Goal: Transaction & Acquisition: Purchase product/service

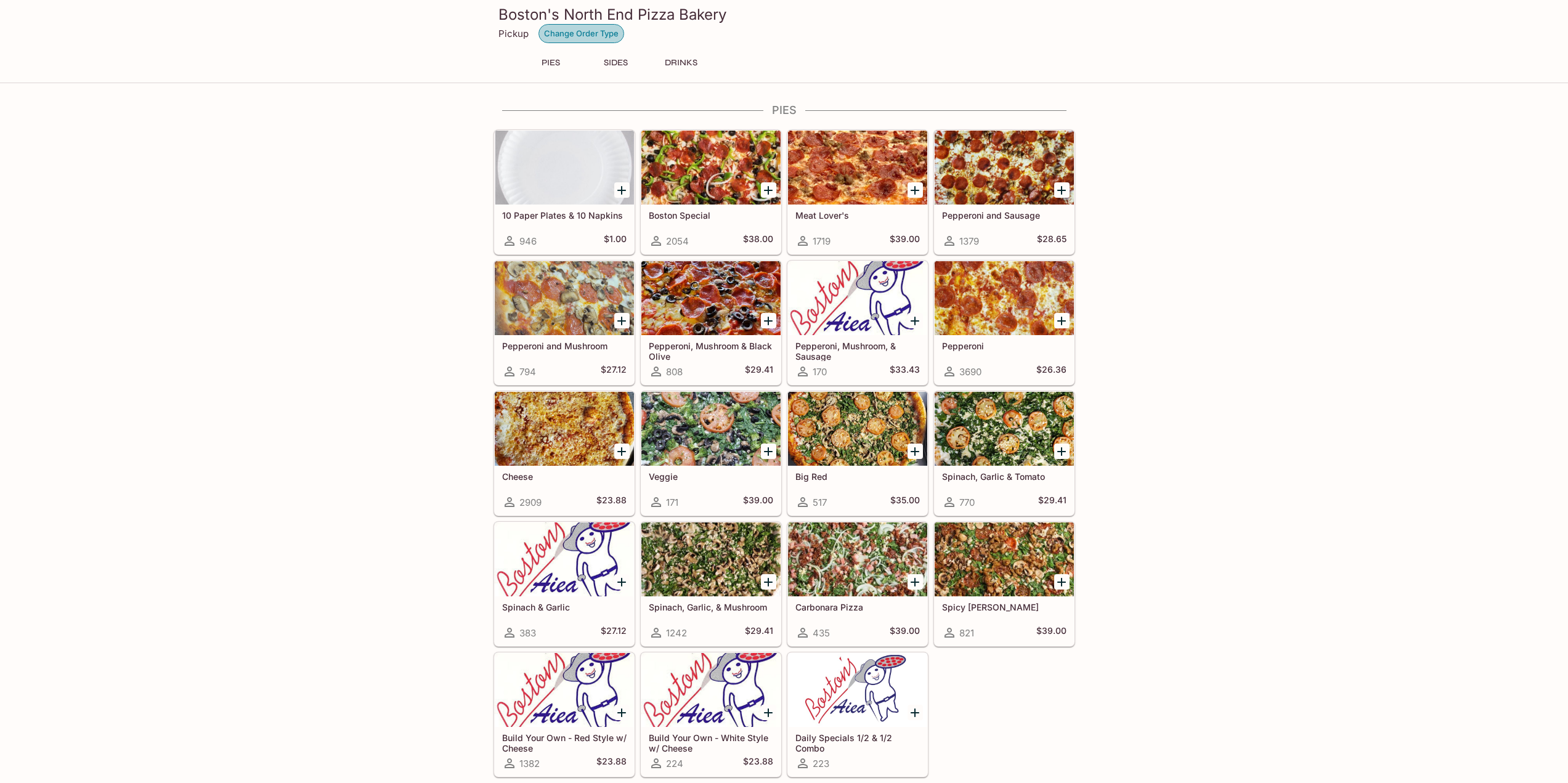
click at [603, 35] on button "Change Order Type" at bounding box center [582, 33] width 86 height 19
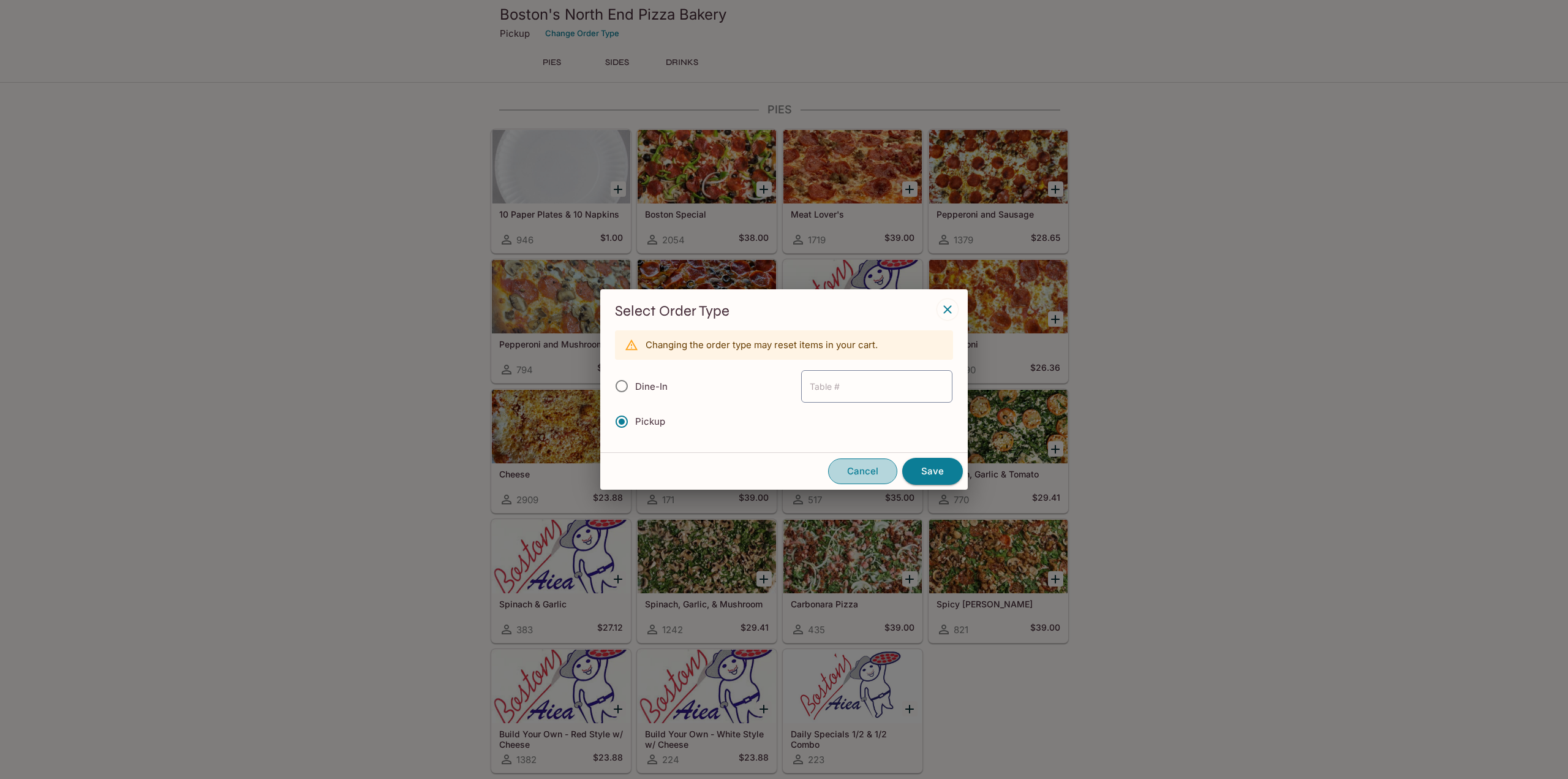
click at [858, 466] on button "Cancel" at bounding box center [863, 471] width 69 height 26
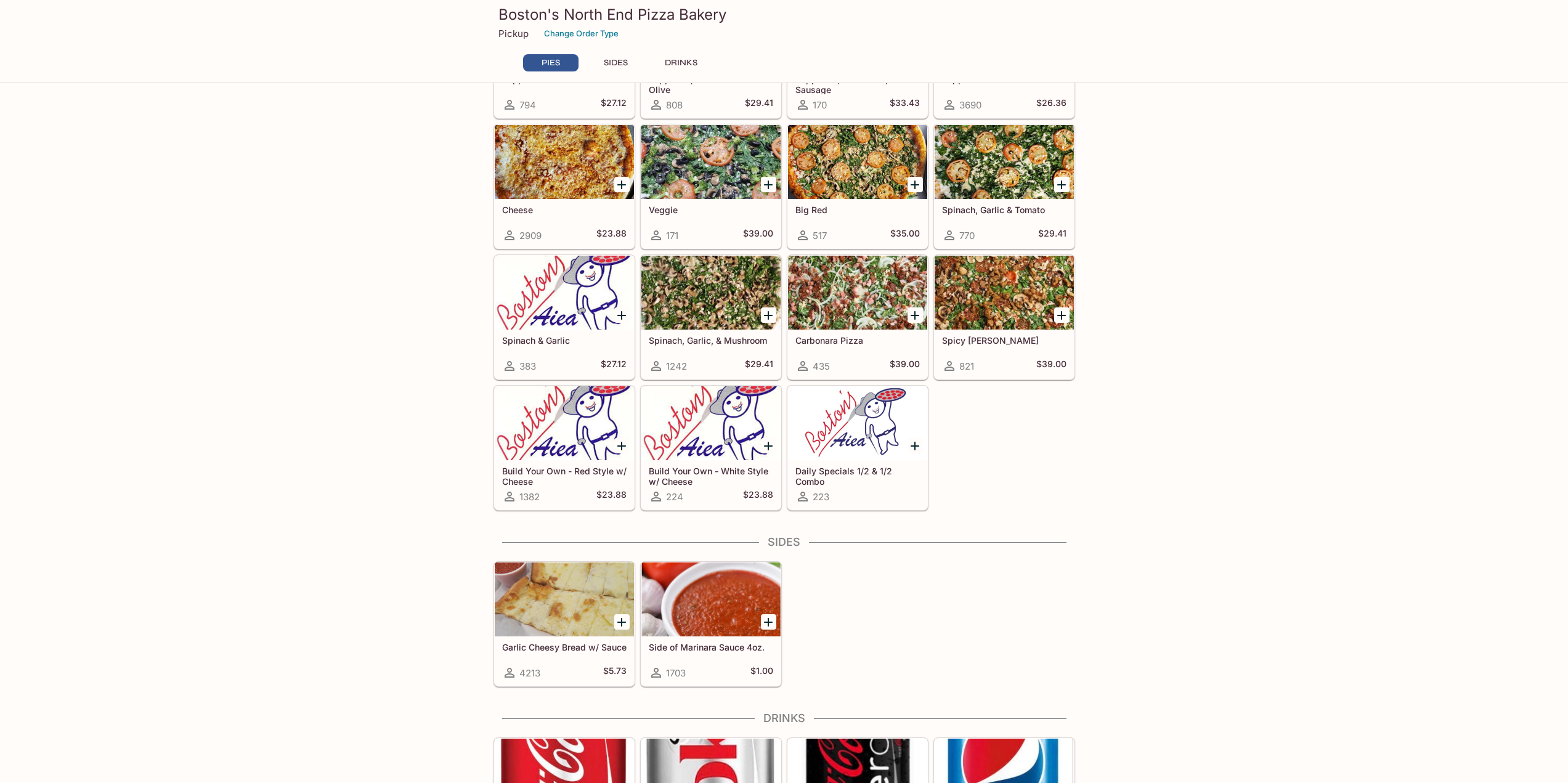
scroll to position [238, 0]
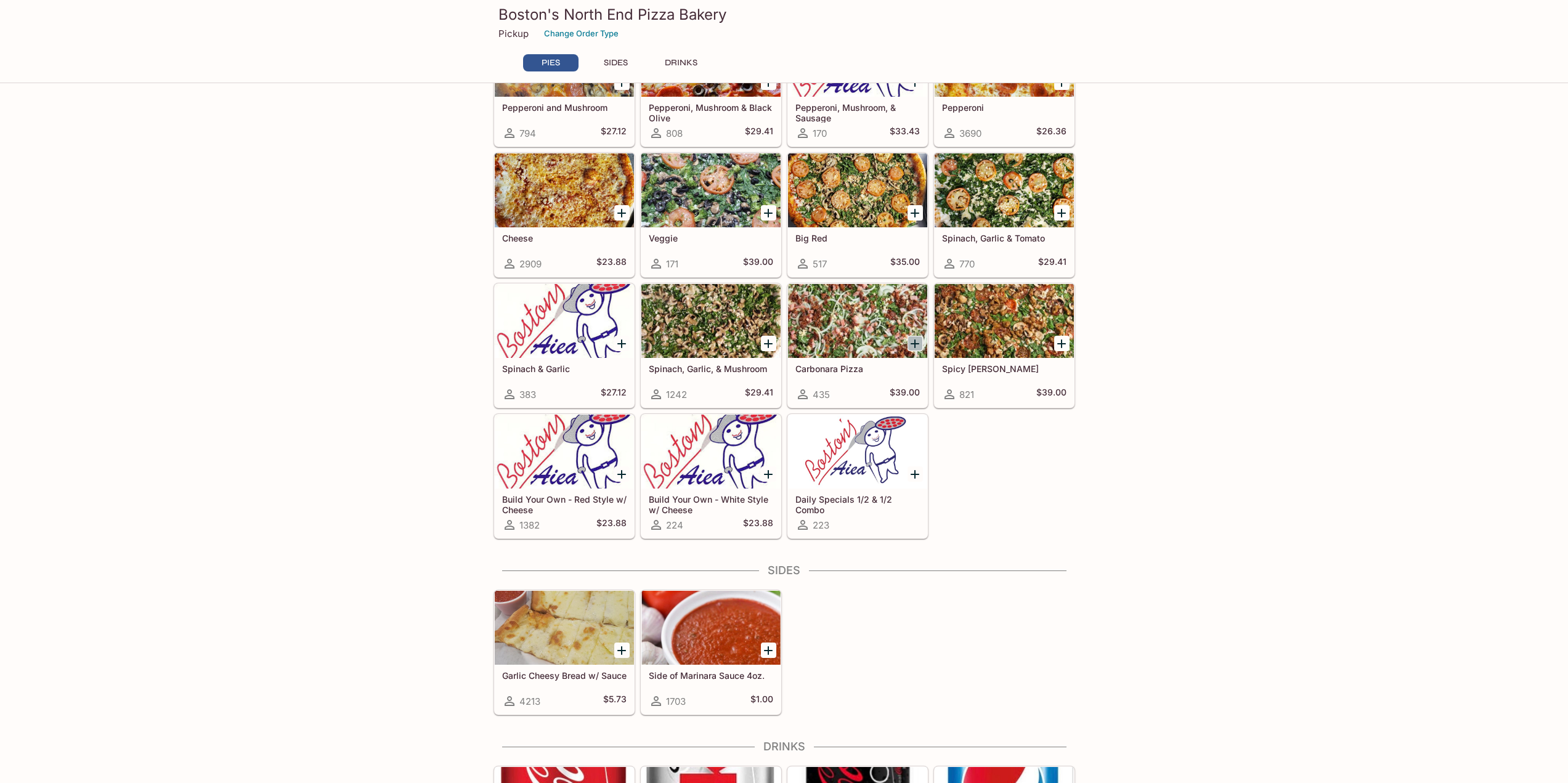
click at [917, 340] on icon "Add Carbonara Pizza" at bounding box center [915, 343] width 15 height 14
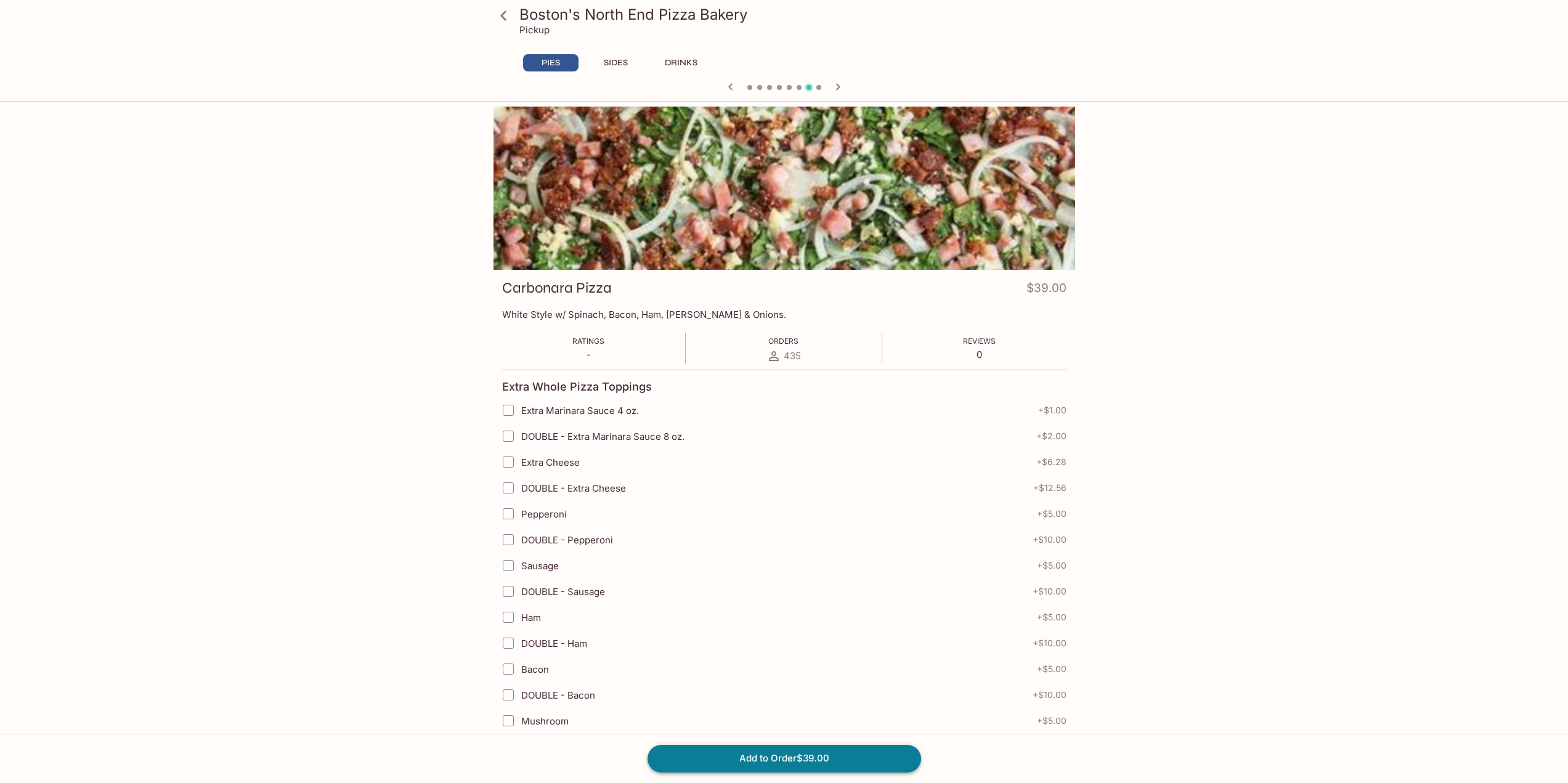
click at [777, 755] on button "Add to Order $39.00" at bounding box center [785, 758] width 274 height 27
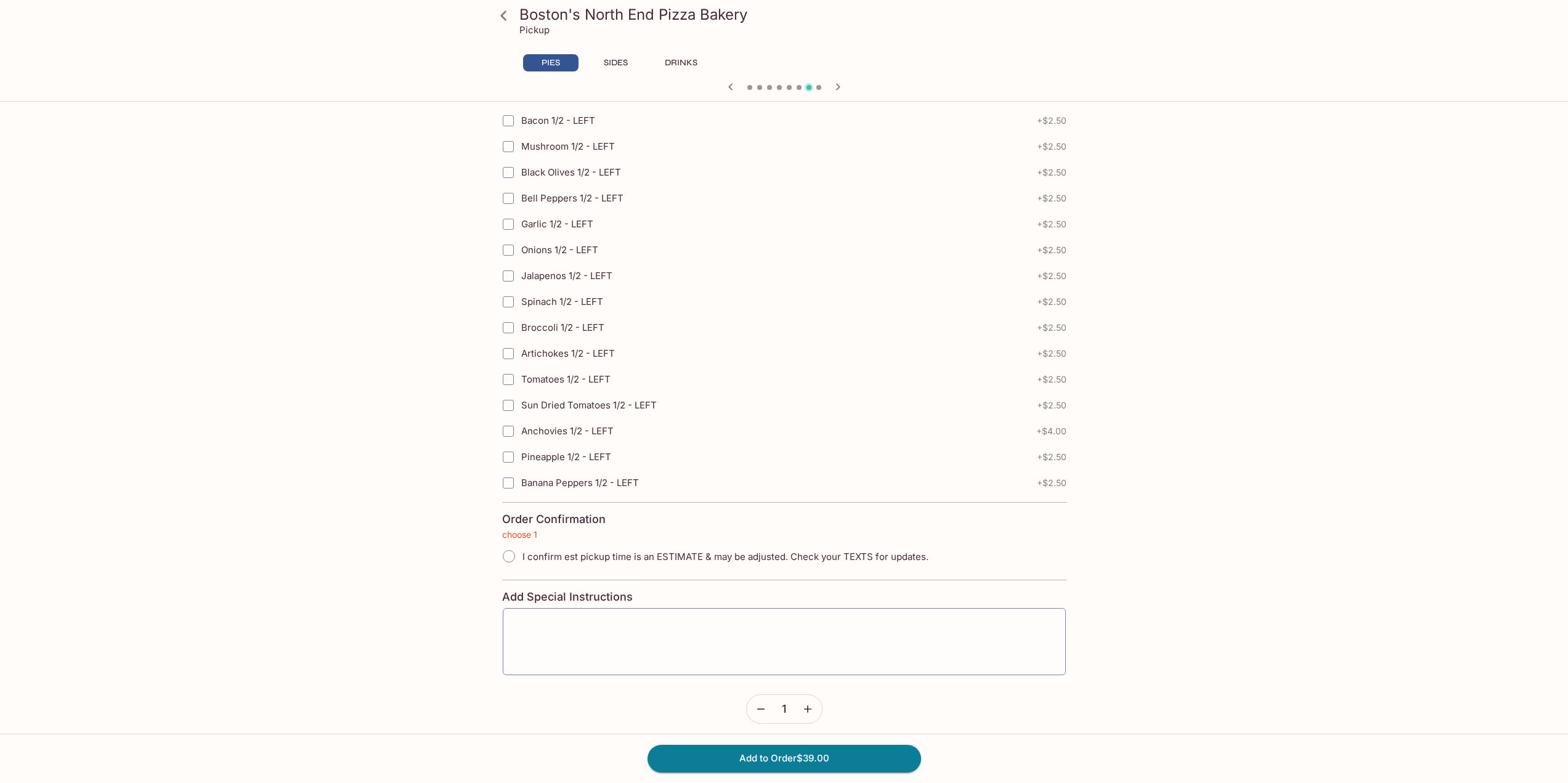
scroll to position [2487, 0]
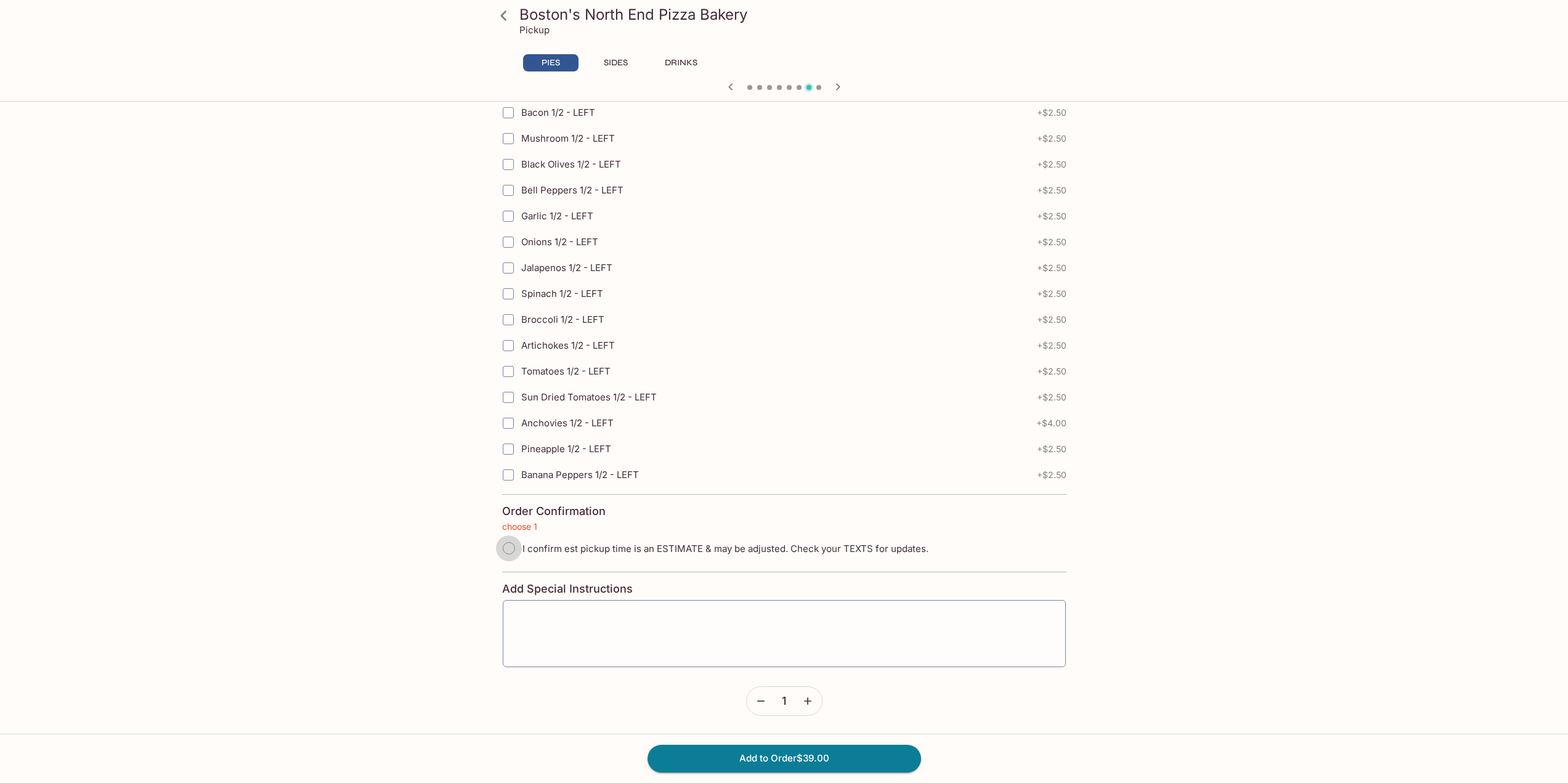
click at [509, 547] on input "I confirm est pickup time is an ESTIMATE & may be adjusted. Check your TEXTS fo…" at bounding box center [508, 548] width 26 height 26
radio input "true"
click at [778, 759] on button "Add to Order $39.00" at bounding box center [785, 758] width 274 height 27
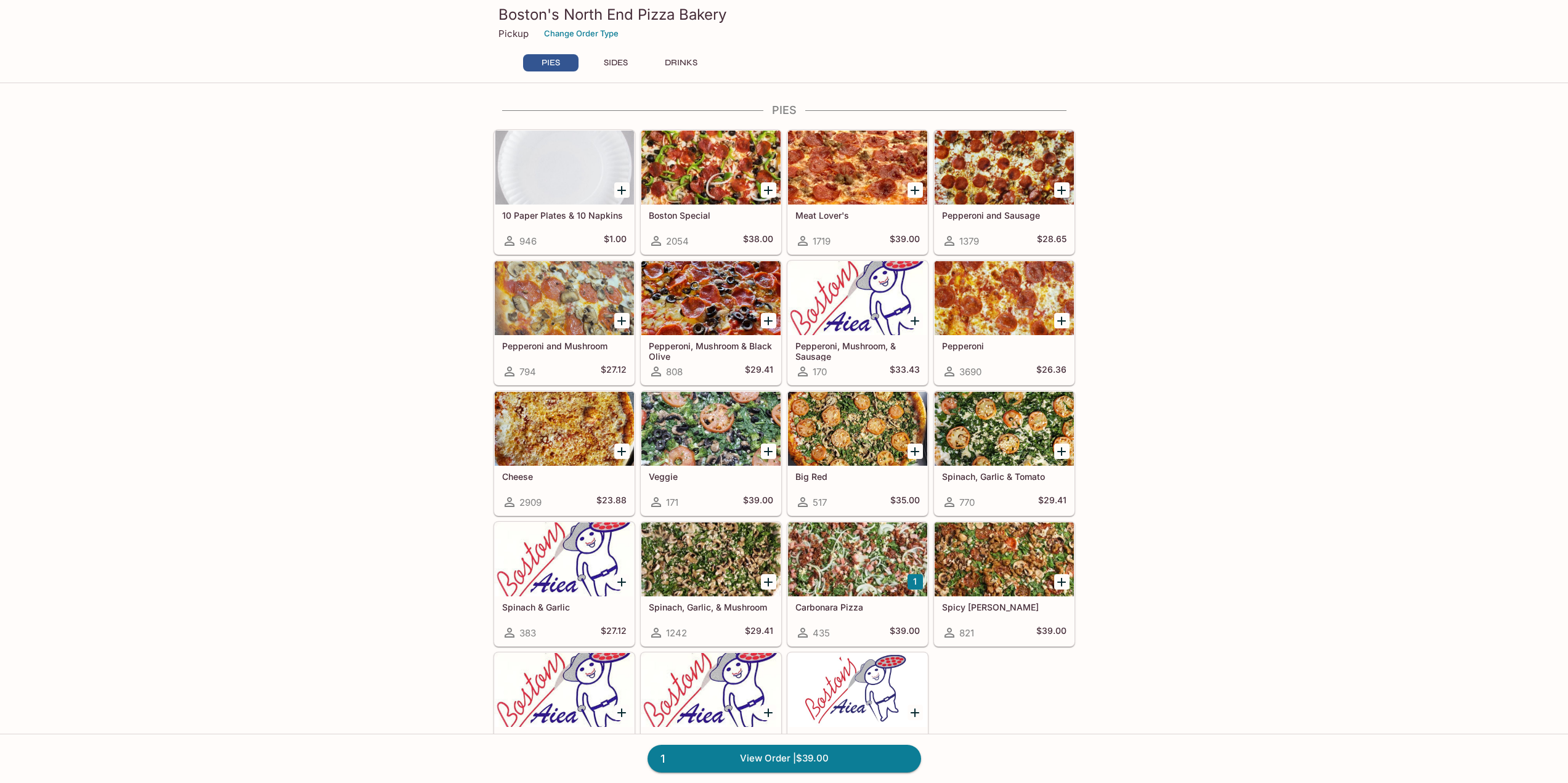
click at [837, 180] on div at bounding box center [858, 167] width 139 height 74
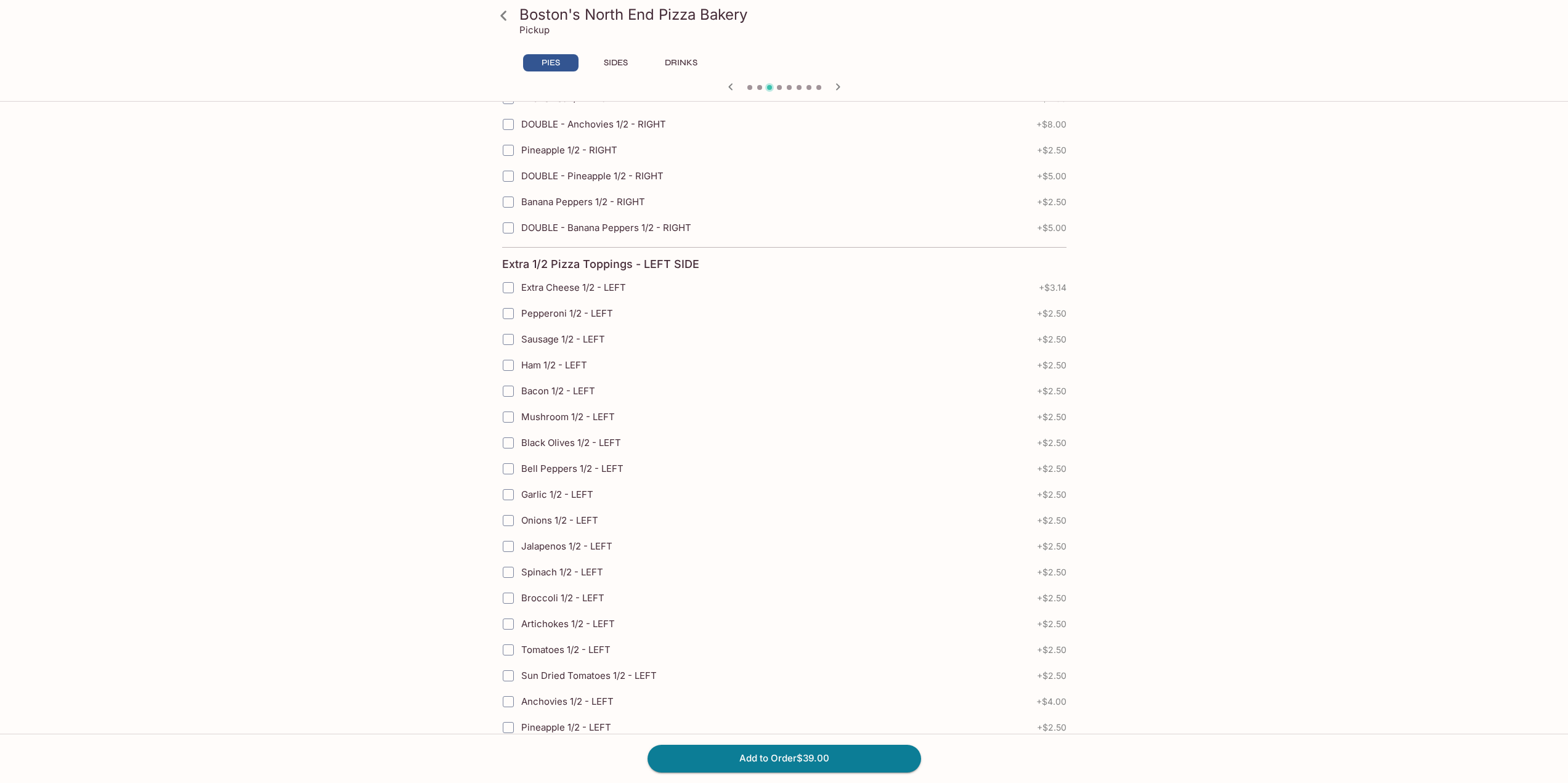
scroll to position [2487, 0]
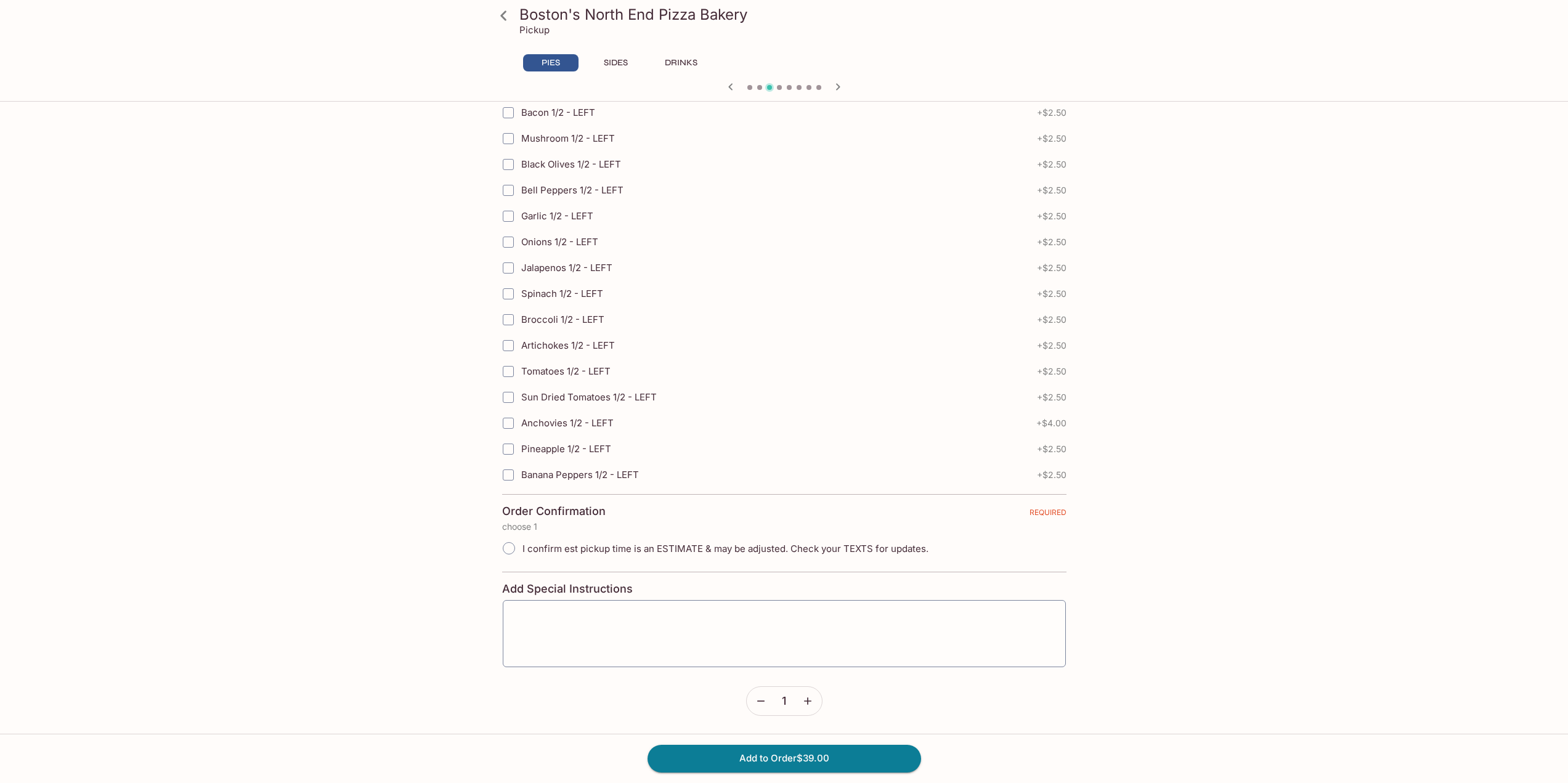
click at [510, 548] on input "I confirm est pickup time is an ESTIMATE & may be adjusted. Check your TEXTS fo…" at bounding box center [508, 548] width 26 height 26
radio input "true"
click at [788, 755] on button "Add to Order $39.00" at bounding box center [785, 758] width 274 height 27
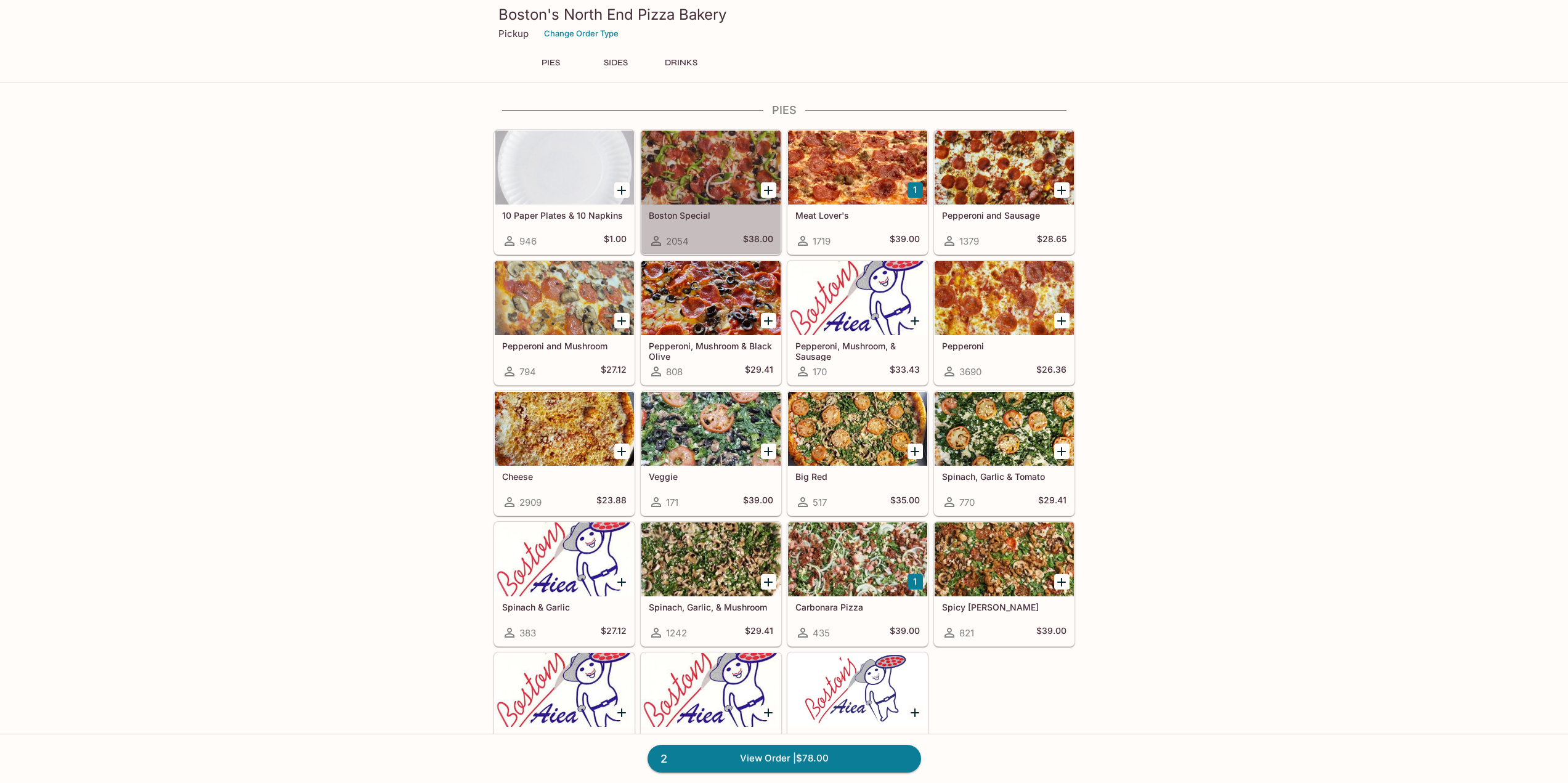
click at [702, 198] on div at bounding box center [711, 167] width 139 height 74
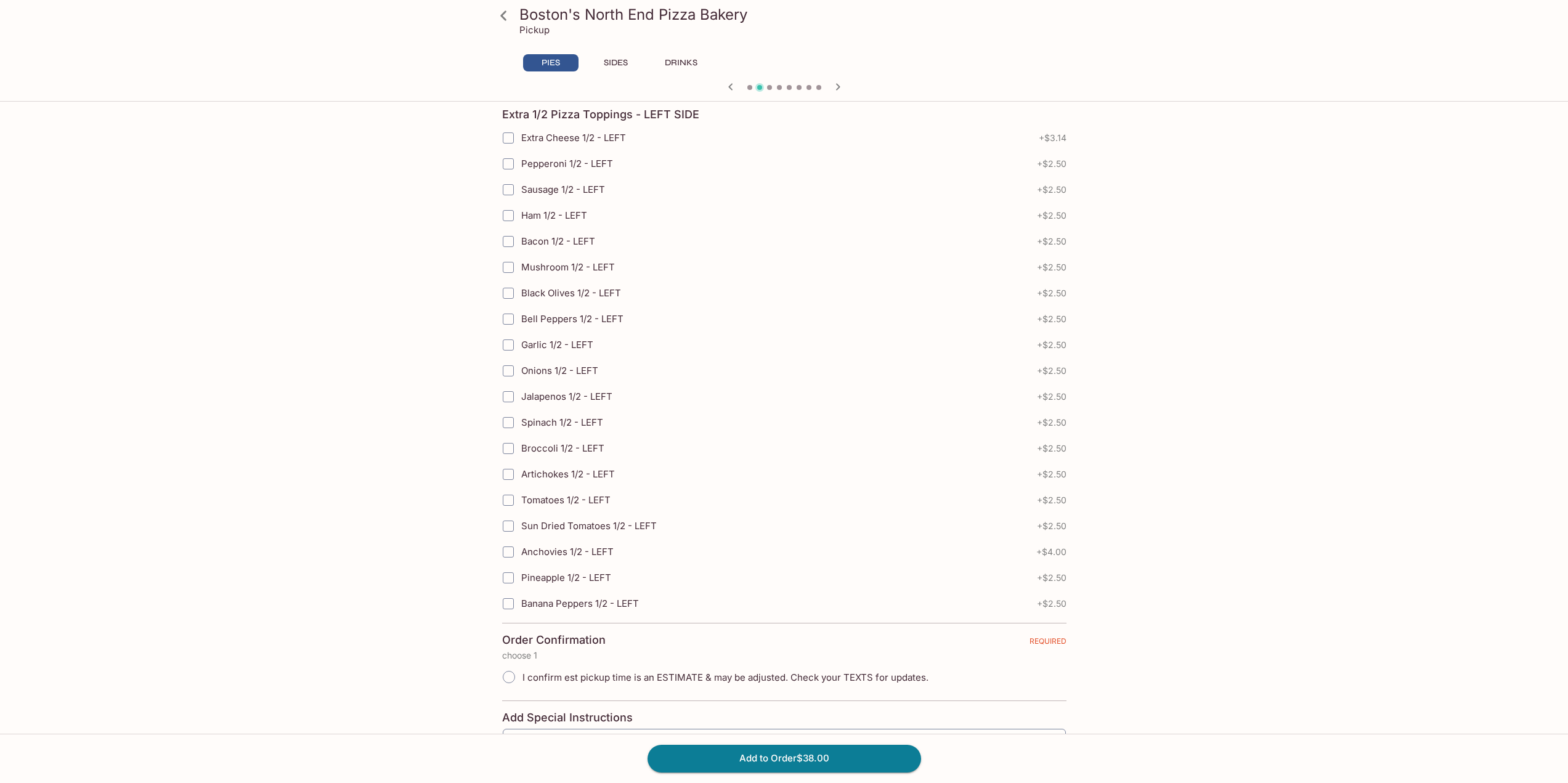
scroll to position [2487, 0]
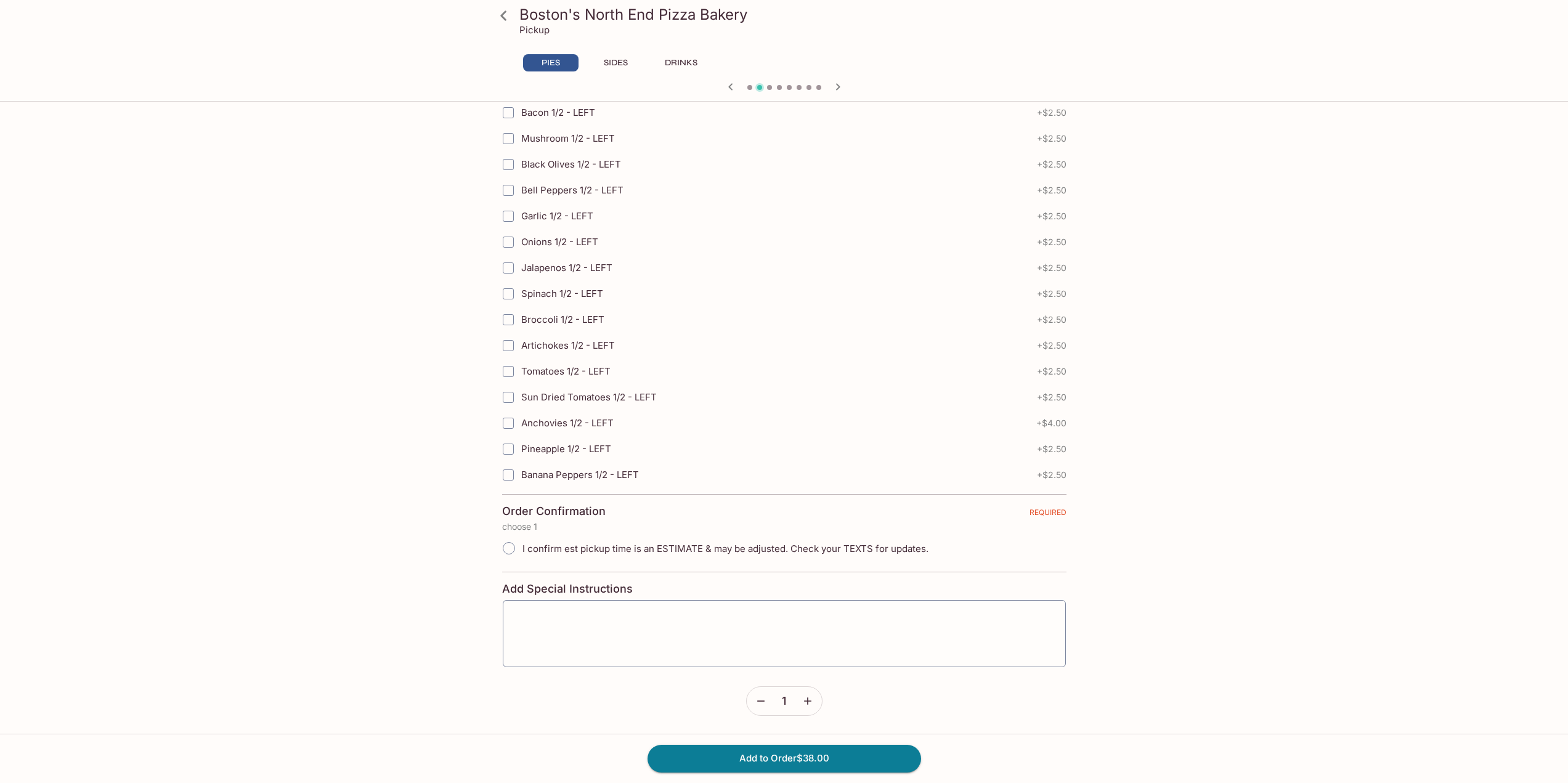
click at [517, 548] on input "I confirm est pickup time is an ESTIMATE & may be adjusted. Check your TEXTS fo…" at bounding box center [508, 548] width 26 height 26
radio input "true"
click at [760, 751] on button "Add to Order $38.00" at bounding box center [785, 758] width 274 height 27
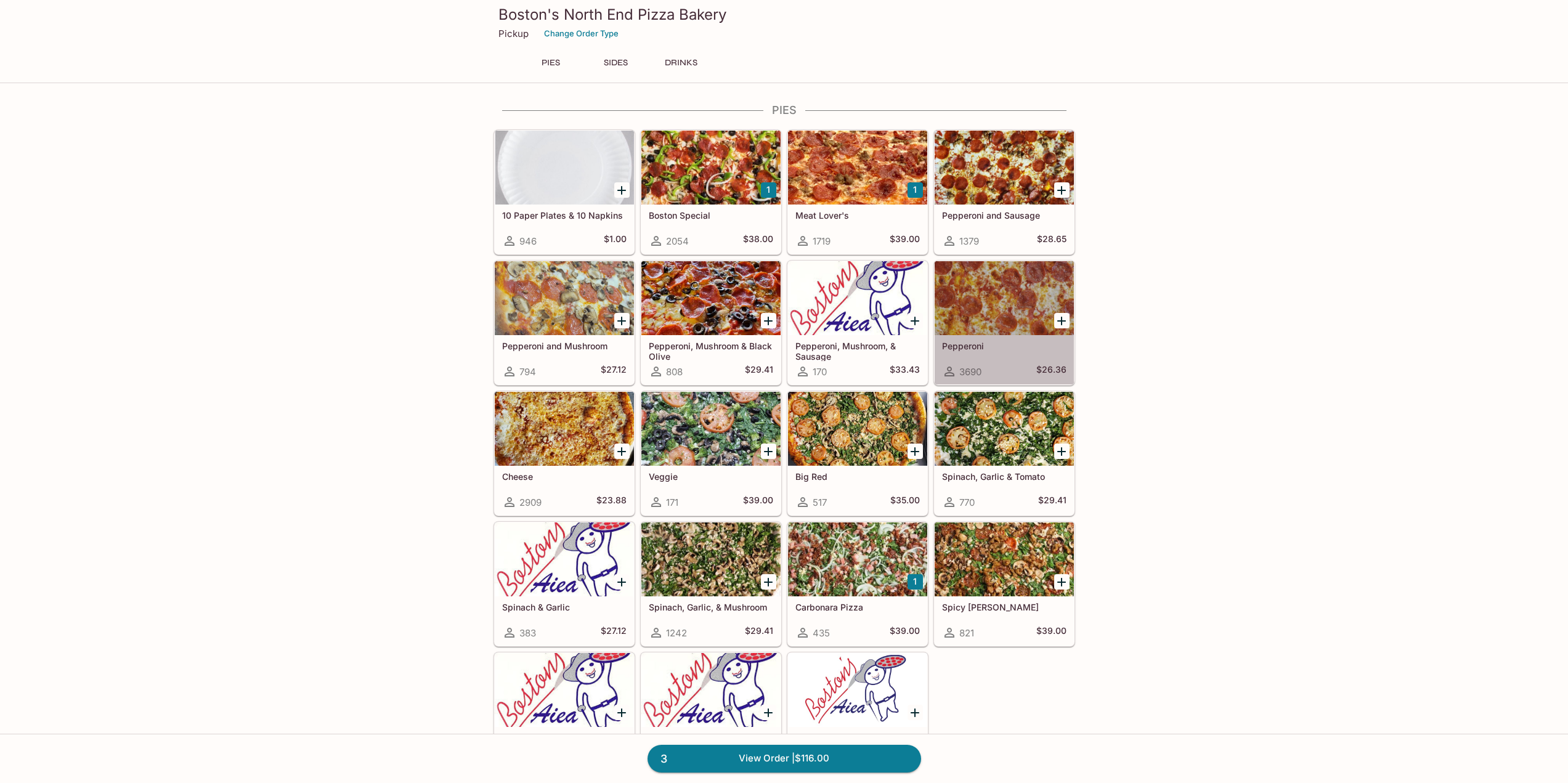
click at [989, 279] on div at bounding box center [1004, 298] width 139 height 74
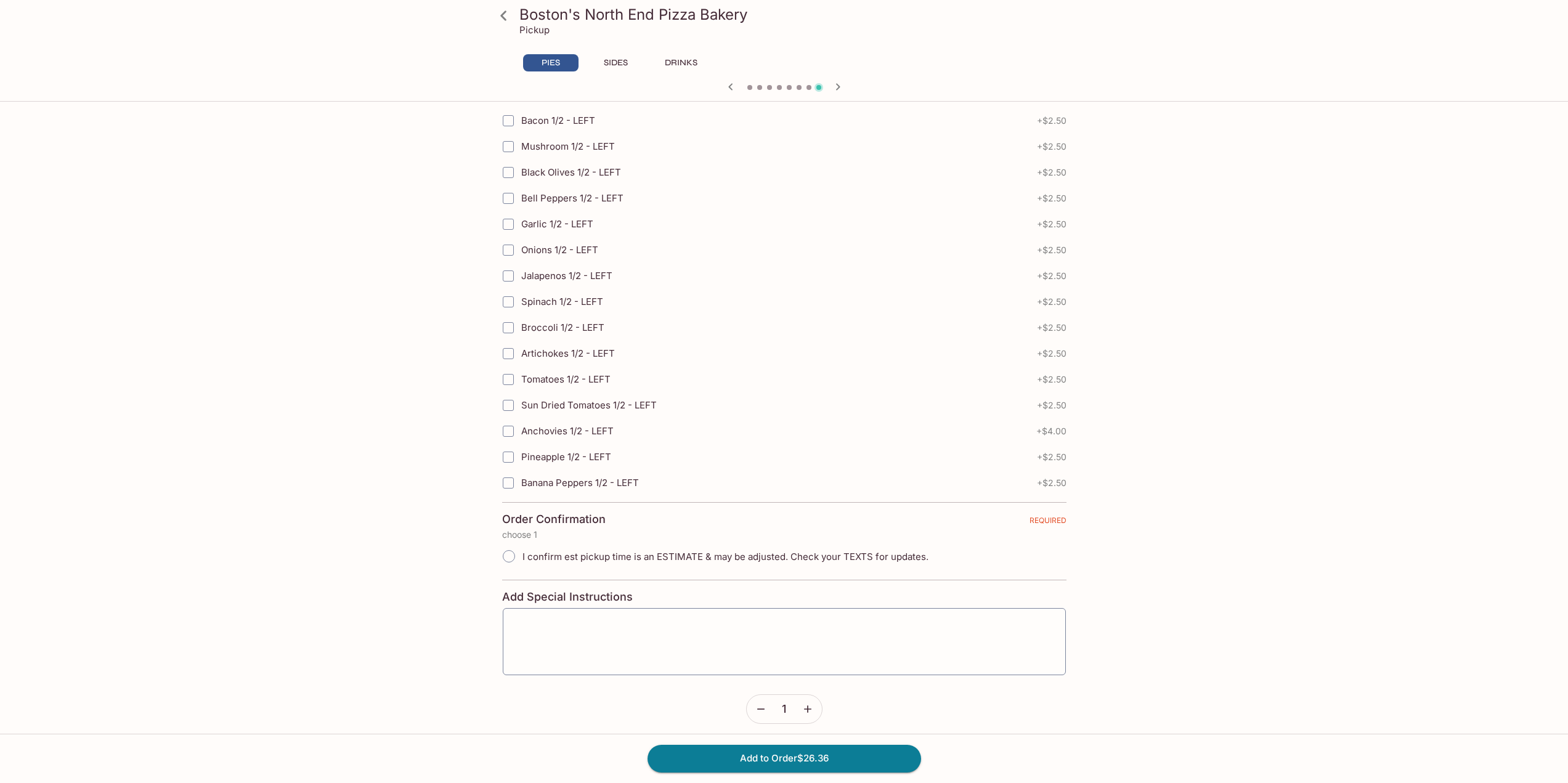
scroll to position [2487, 0]
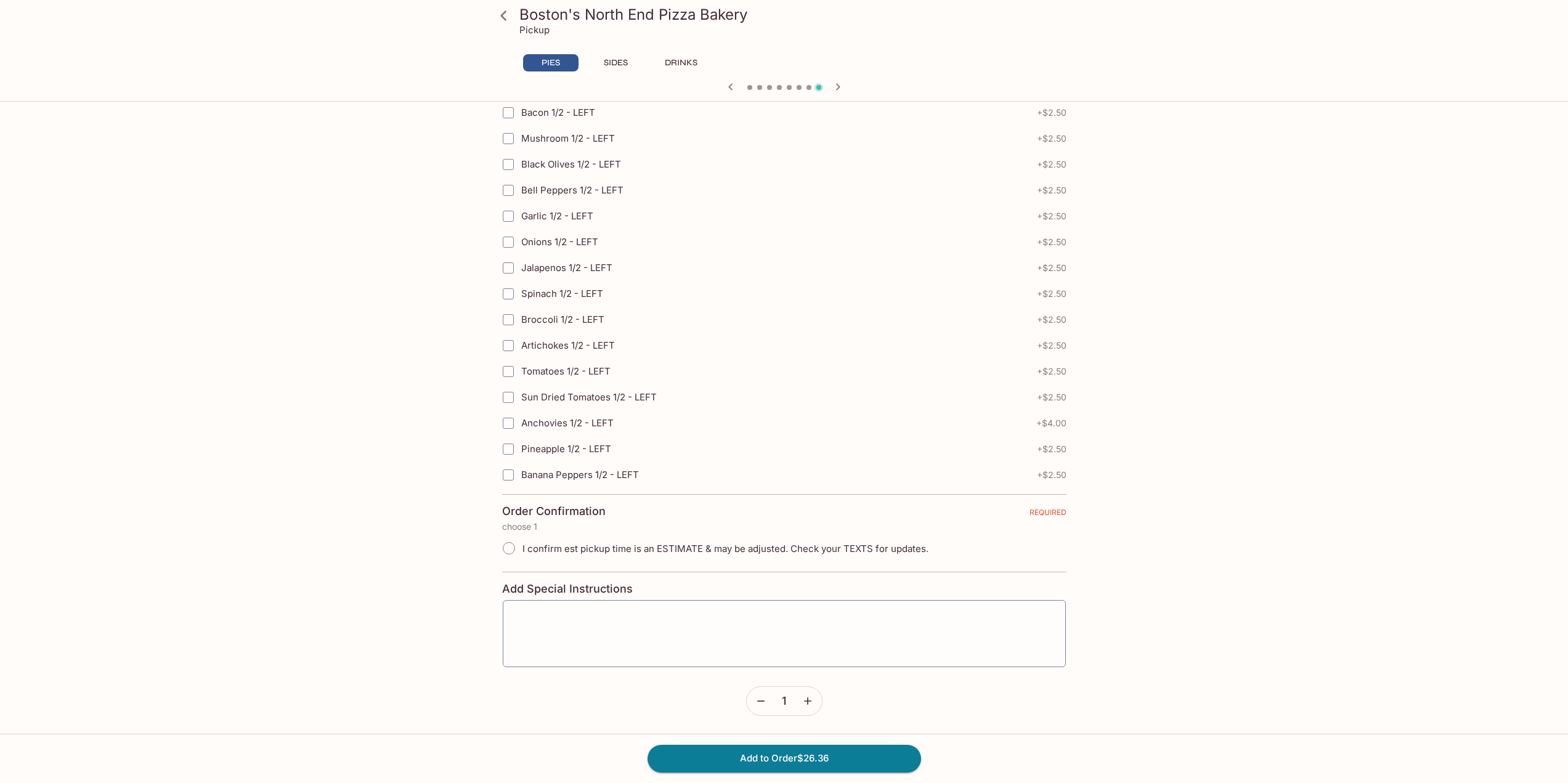
click at [510, 545] on input "I confirm est pickup time is an ESTIMATE & may be adjusted. Check your TEXTS fo…" at bounding box center [508, 548] width 26 height 26
radio input "true"
click at [795, 764] on button "Add to Order $26.36" at bounding box center [785, 758] width 274 height 27
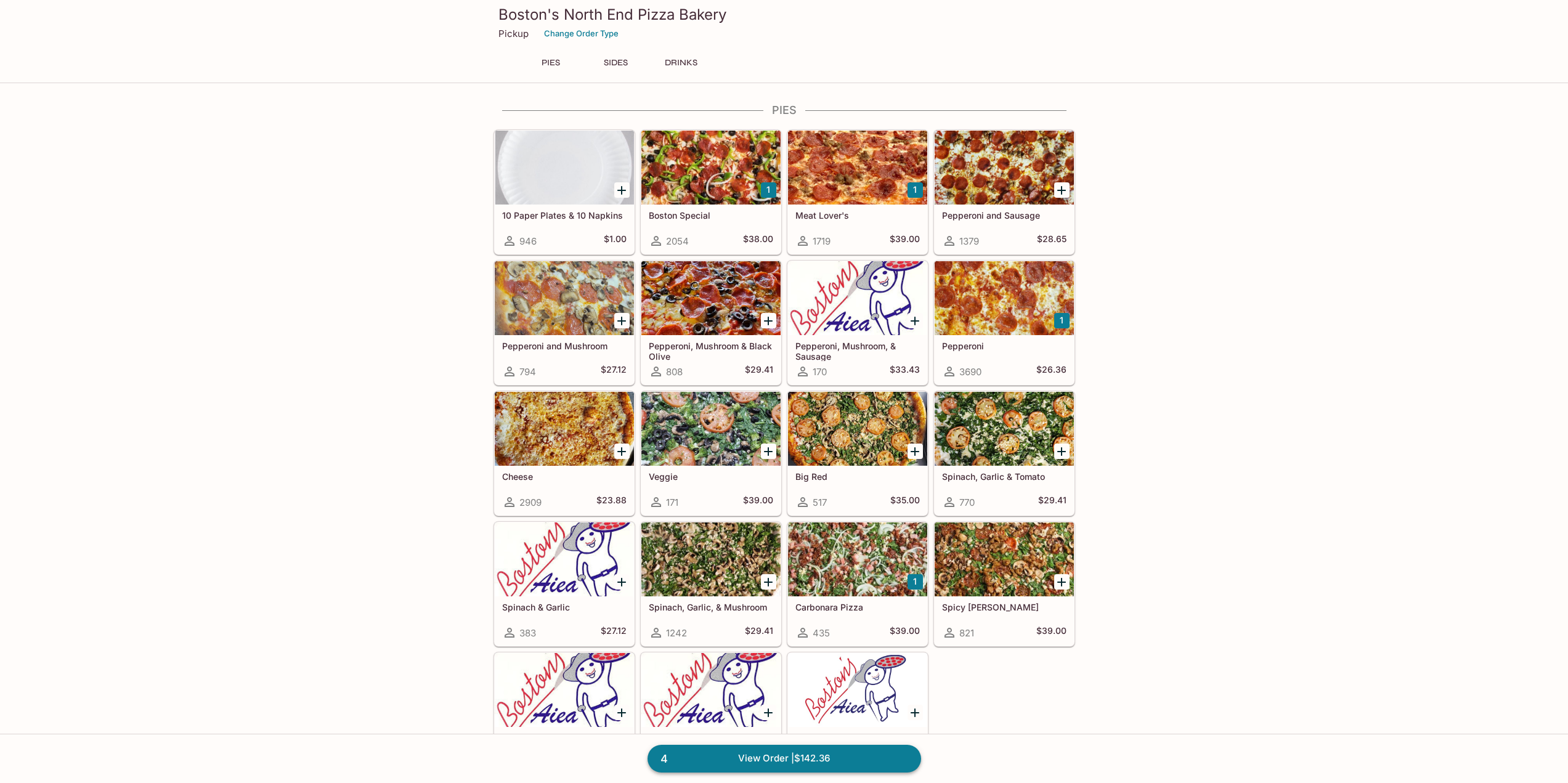
click at [836, 753] on link "4 View Order | $142.36" at bounding box center [785, 758] width 274 height 27
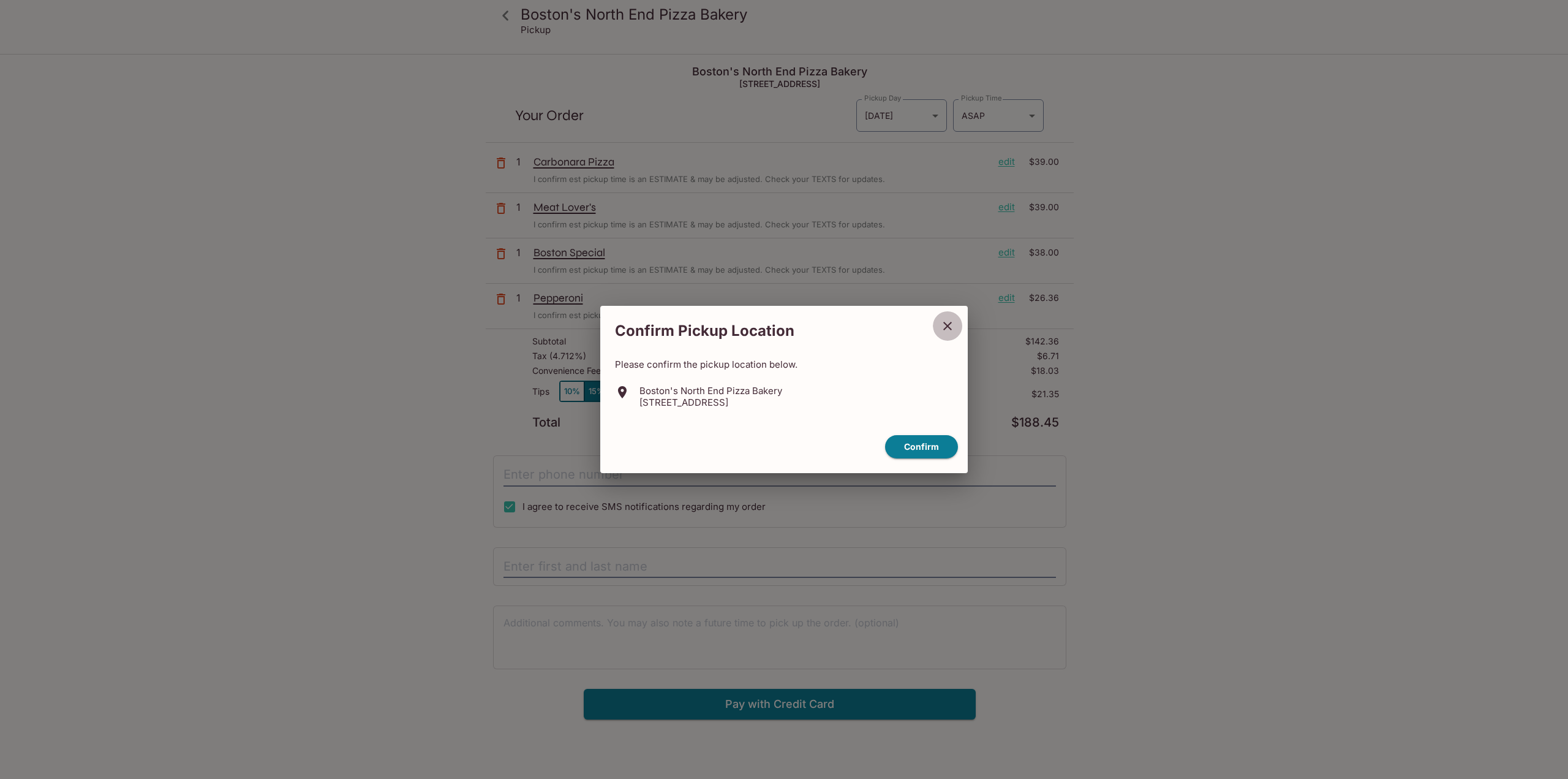
click at [949, 329] on icon "close" at bounding box center [947, 326] width 14 height 14
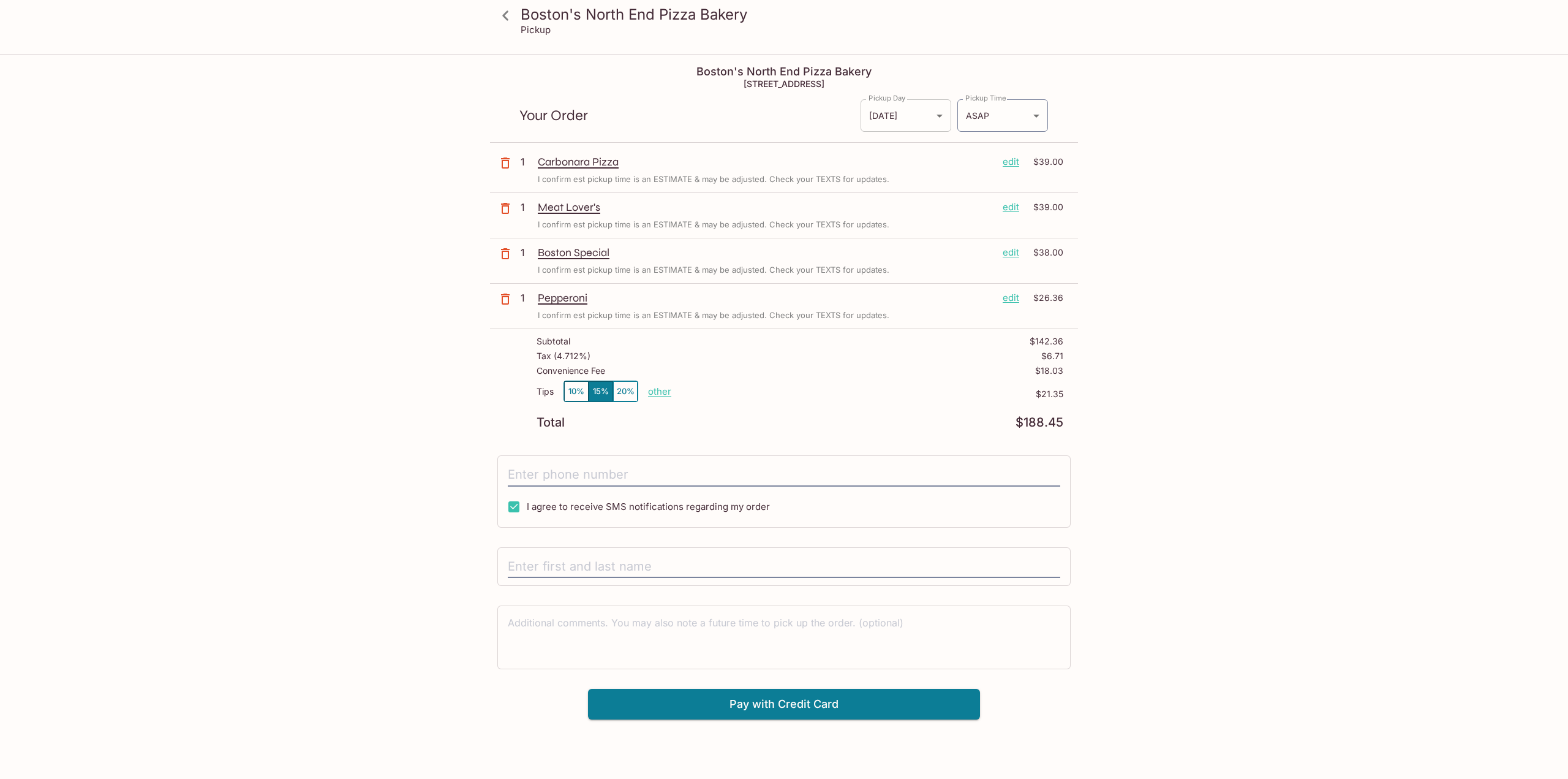
click at [935, 120] on body "Boston's North End Pizza Bakery Pickup Boston's North End Pizza Bakery [STREET_…" at bounding box center [784, 445] width 1568 height 779
click at [925, 122] on div at bounding box center [784, 390] width 1568 height 779
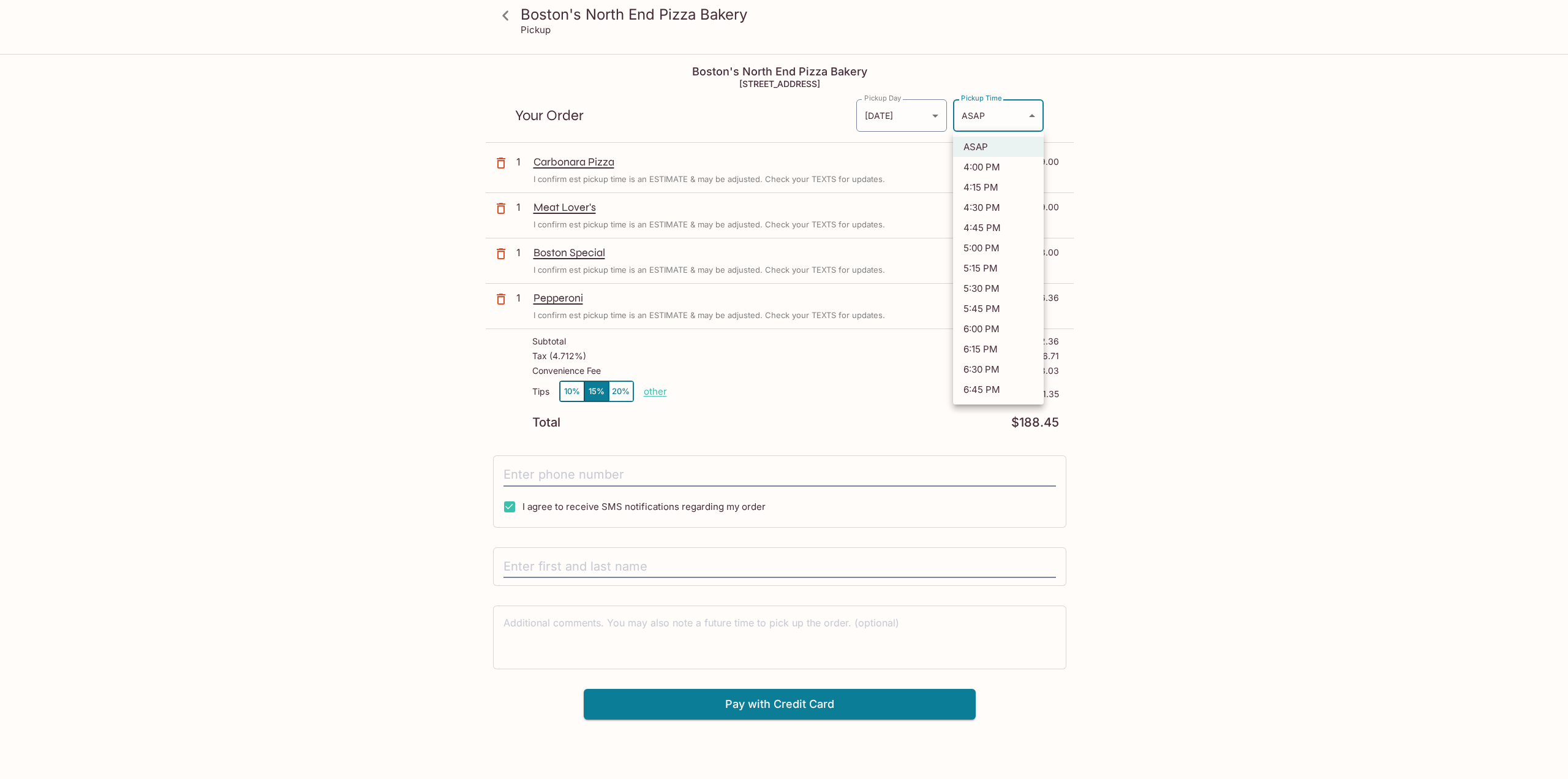
click at [1014, 117] on body "Boston's North End Pizza Bakery Pickup Boston's North End Pizza Bakery [STREET_…" at bounding box center [784, 445] width 1568 height 779
click at [1014, 117] on div at bounding box center [784, 390] width 1568 height 779
click at [984, 112] on body "Boston's North End Pizza Bakery Pickup Boston's North End Pizza Bakery [STREET_…" at bounding box center [784, 445] width 1568 height 779
click at [984, 112] on div at bounding box center [784, 390] width 1568 height 779
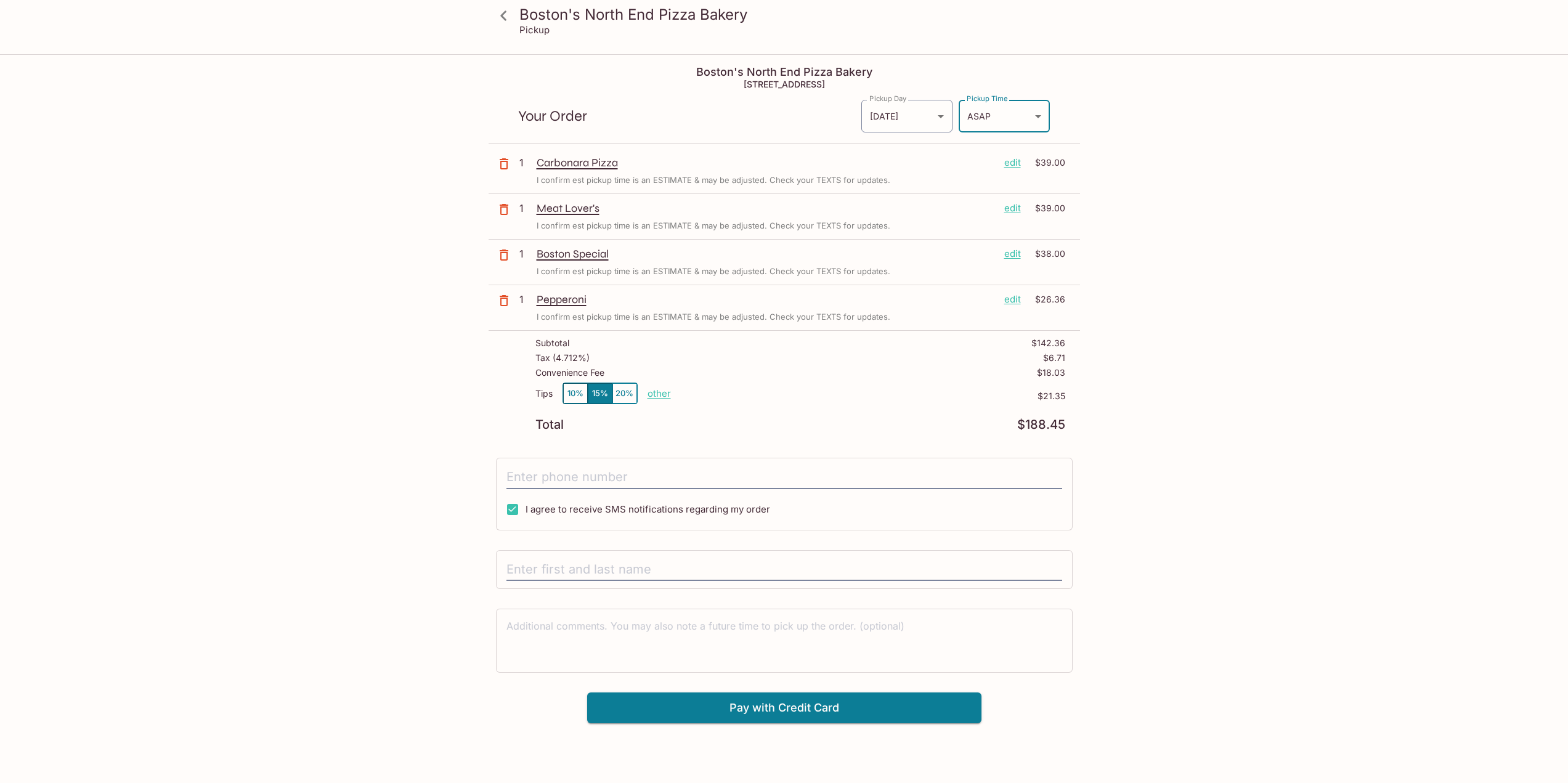
click at [1199, 112] on div "Boston's North End Pizza Bakery Pickup Boston's North End Pizza Bakery [STREET_…" at bounding box center [784, 447] width 1568 height 783
